Goal: Navigation & Orientation: Find specific page/section

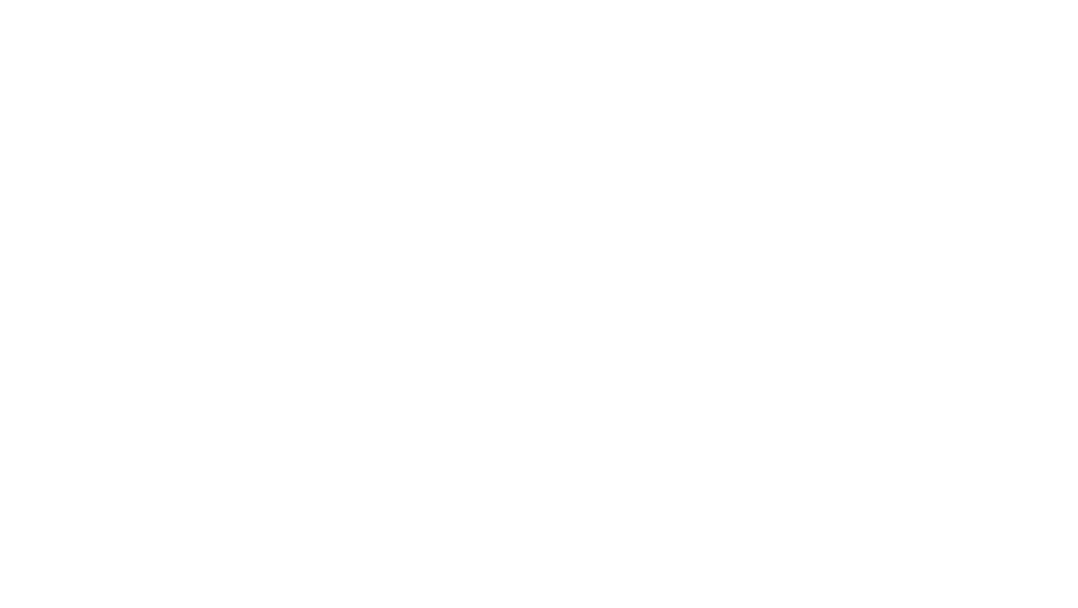
select select
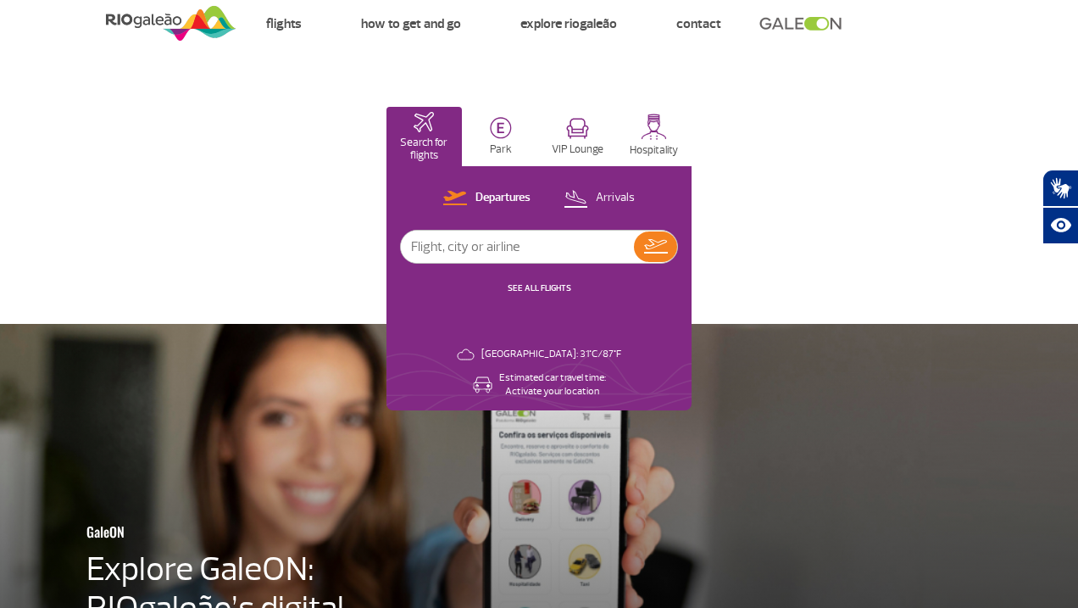
scroll to position [32, 0]
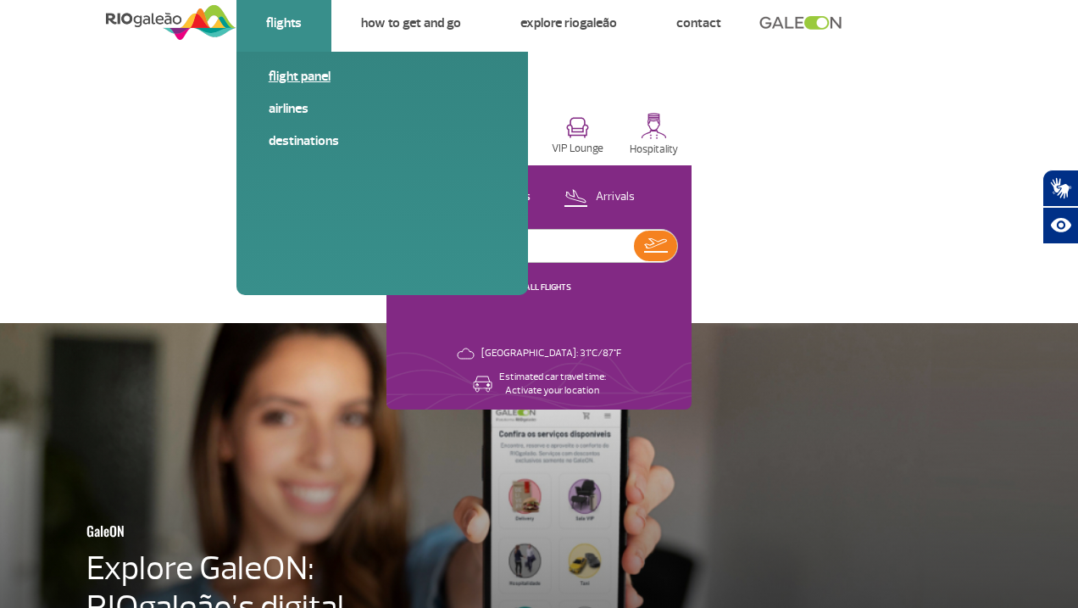
click at [284, 108] on link "Airlines" at bounding box center [382, 108] width 227 height 19
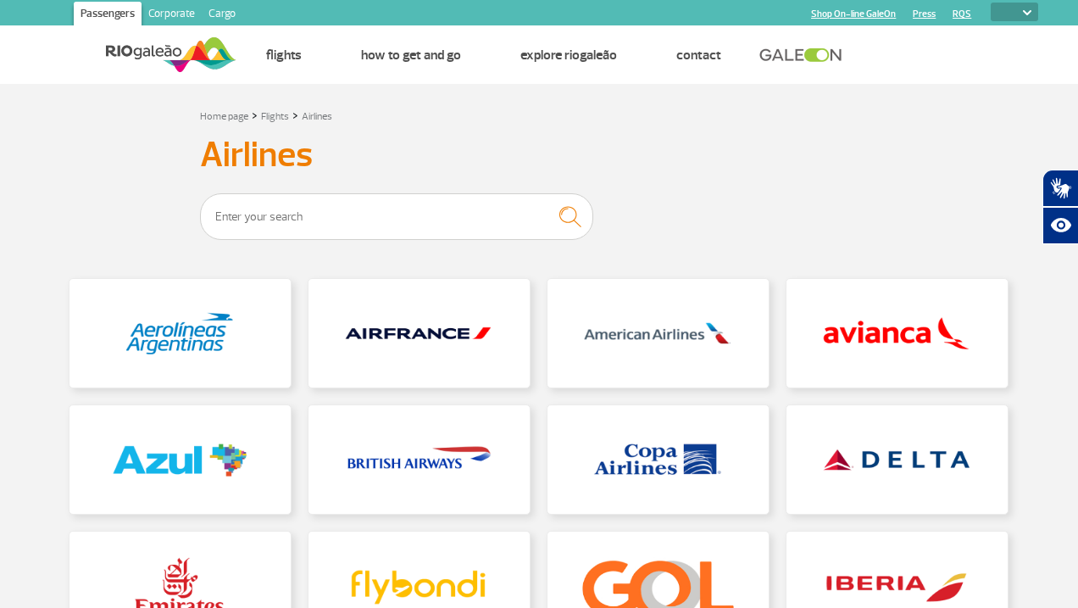
click at [592, 130] on div "Home page > Flights > Airlines Airlines" at bounding box center [539, 499] width 966 height 788
